Goal: Task Accomplishment & Management: Use online tool/utility

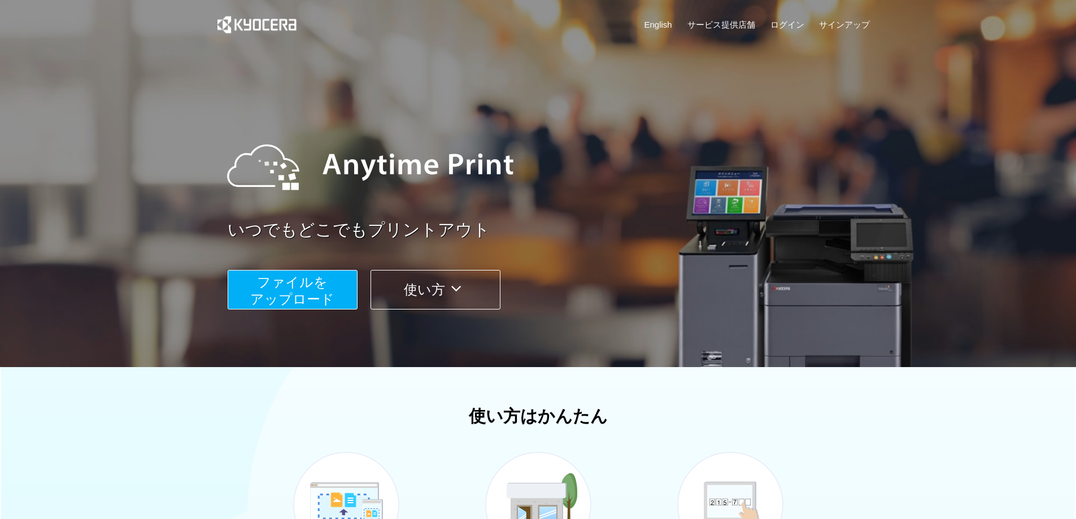
click at [338, 287] on button "ファイルを ​​アップロード" at bounding box center [293, 290] width 130 height 40
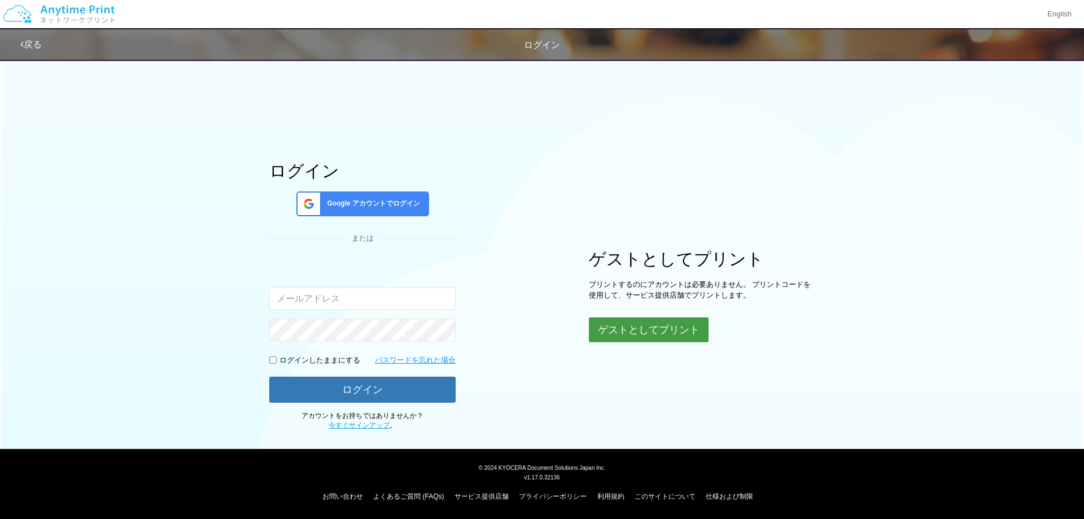
click at [606, 322] on button "ゲストとしてプリント" at bounding box center [649, 329] width 120 height 25
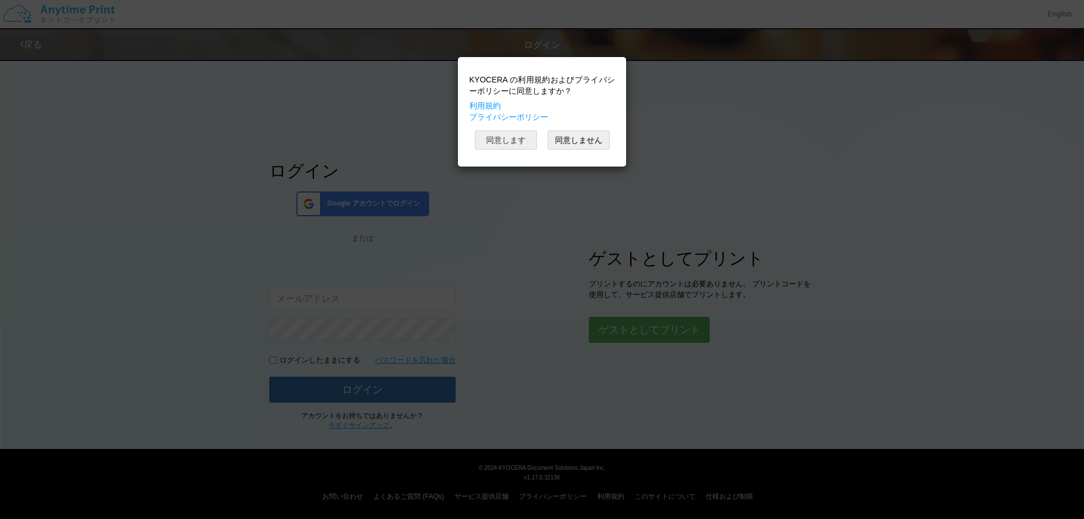
click at [512, 140] on button "同意します" at bounding box center [506, 139] width 62 height 19
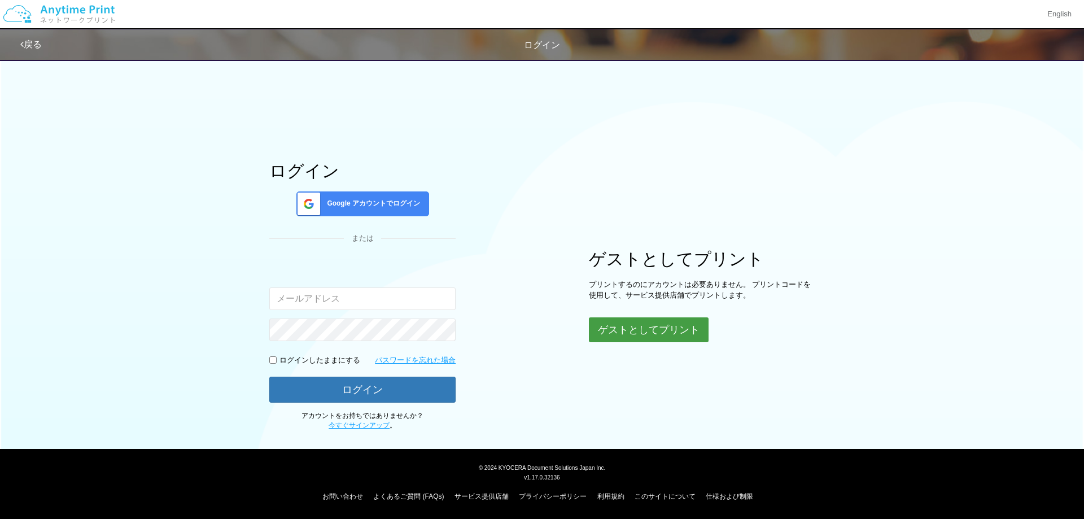
click at [620, 330] on button "ゲストとしてプリント" at bounding box center [649, 329] width 120 height 25
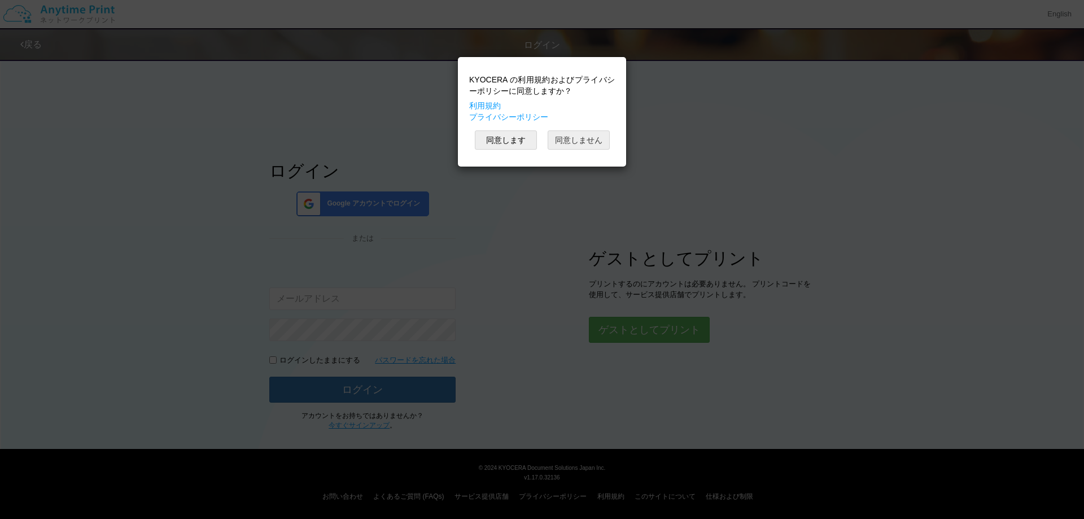
click at [565, 136] on button "同意しません" at bounding box center [579, 139] width 62 height 19
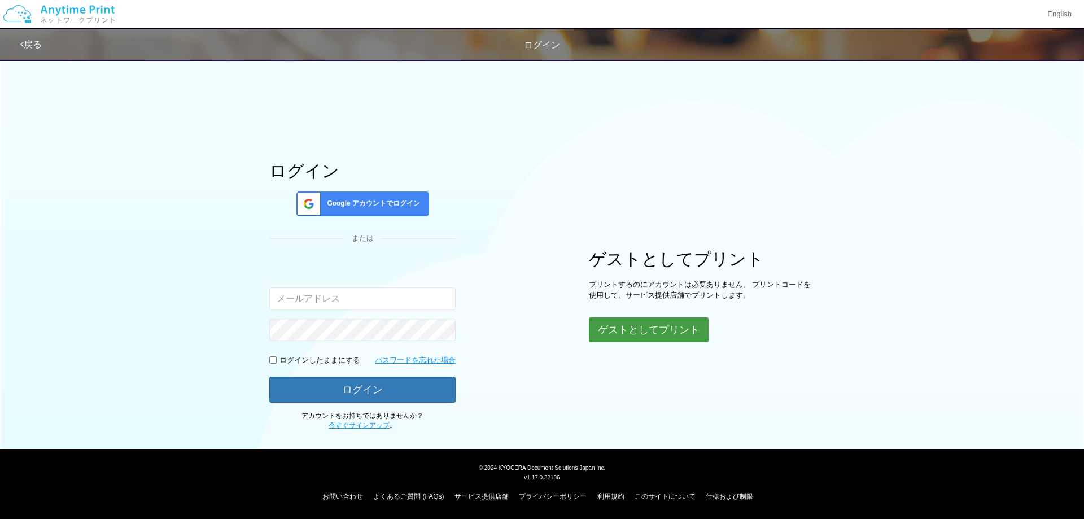
drag, startPoint x: 645, startPoint y: 327, endPoint x: 621, endPoint y: 309, distance: 30.3
click at [643, 326] on button "ゲストとしてプリント" at bounding box center [649, 329] width 120 height 25
click at [622, 326] on button "ゲストとしてプリント" at bounding box center [649, 329] width 120 height 25
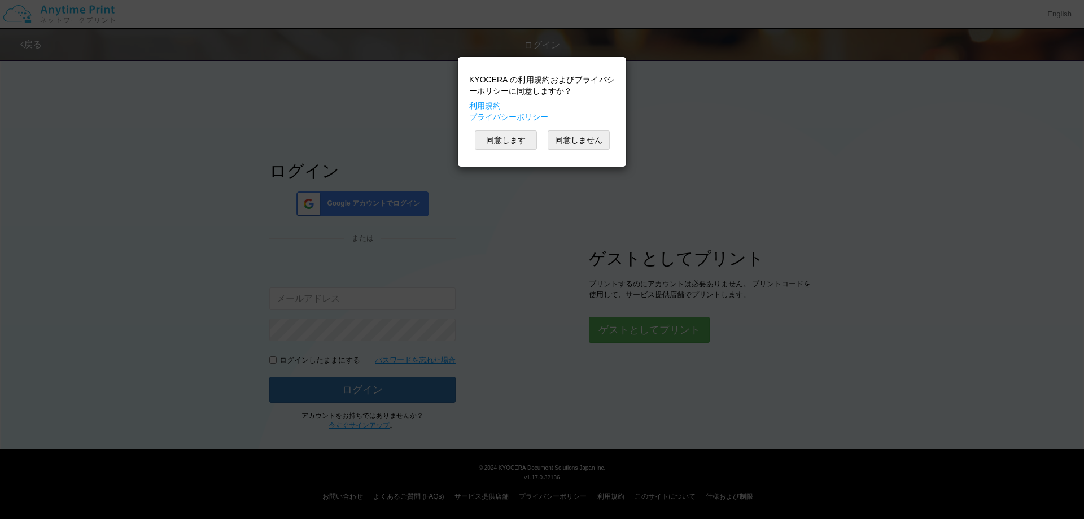
click at [496, 127] on div "KYOCERA の利用規約およびプライバシーポリシーに同意しますか？ 利用規約 プライバシーポリシー 同意します 同意しません" at bounding box center [542, 112] width 157 height 98
click at [500, 138] on button "同意します" at bounding box center [506, 139] width 62 height 19
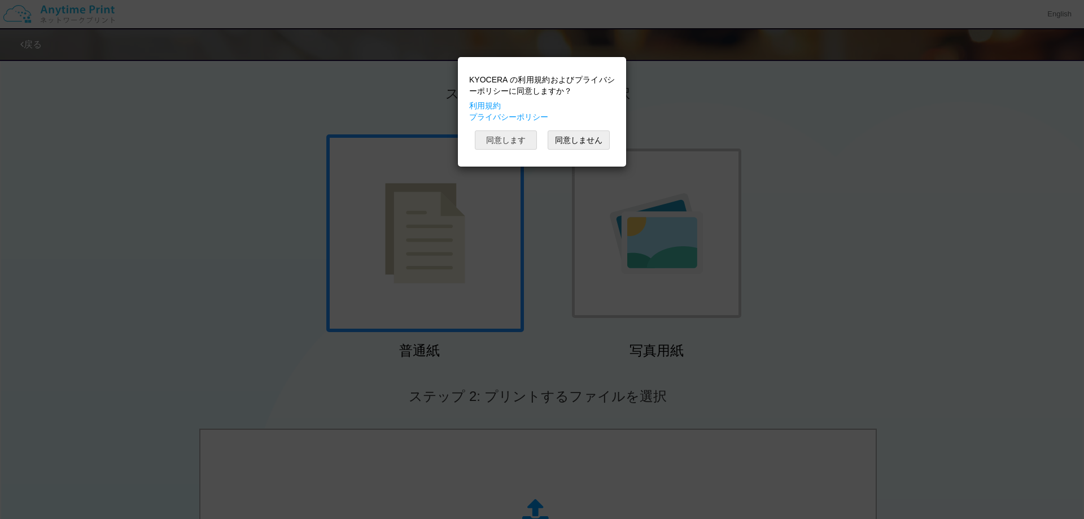
click at [524, 140] on button "同意します" at bounding box center [506, 139] width 62 height 19
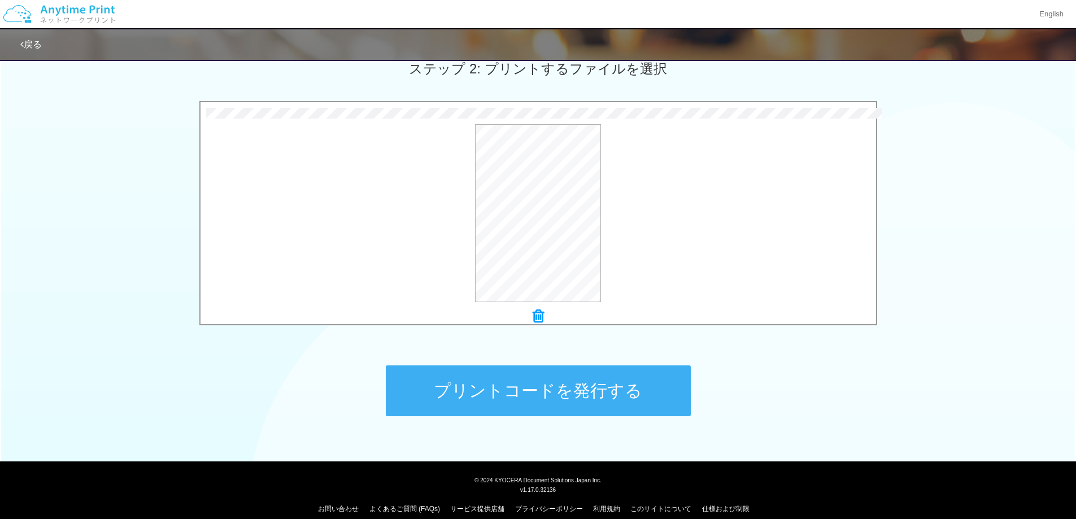
scroll to position [340, 0]
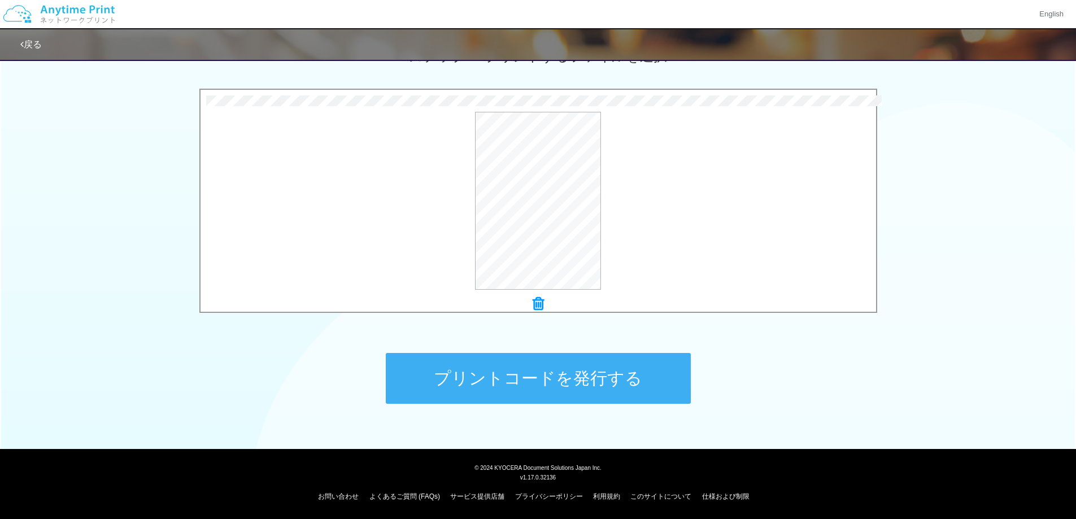
click at [507, 363] on button "プリントコードを発行する" at bounding box center [538, 378] width 305 height 51
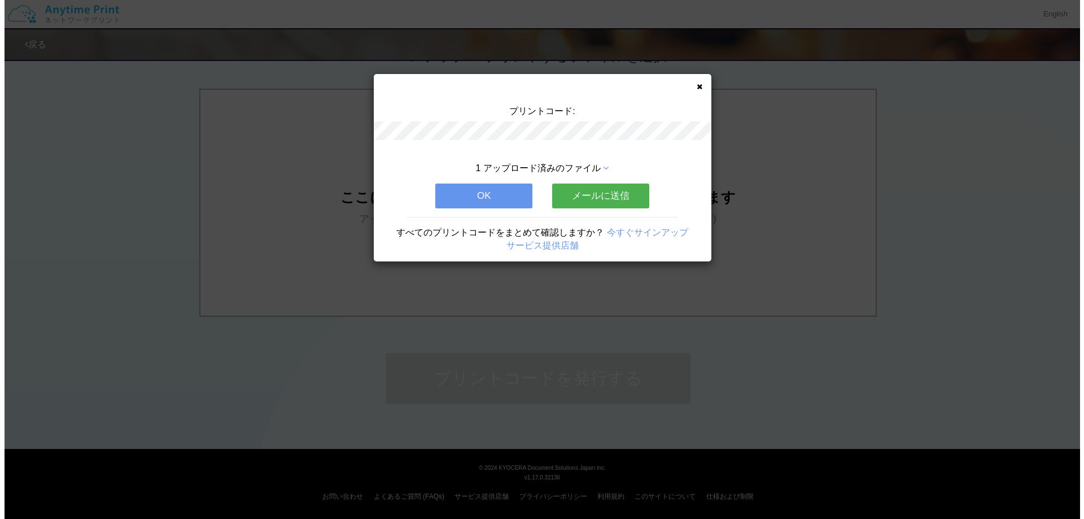
scroll to position [0, 0]
